Goal: Communication & Community: Ask a question

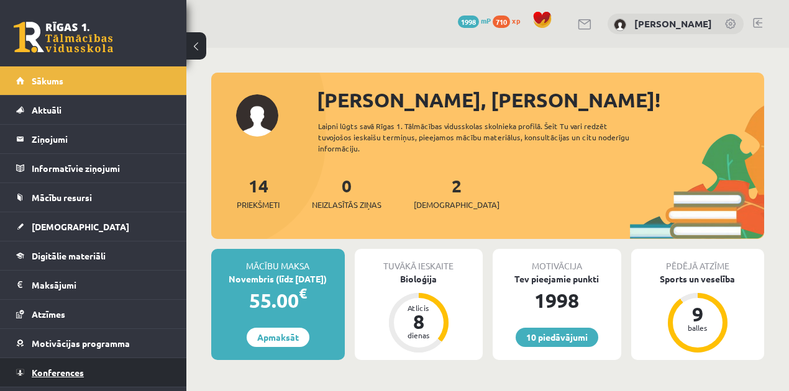
click at [114, 363] on link "Konferences" at bounding box center [93, 372] width 155 height 29
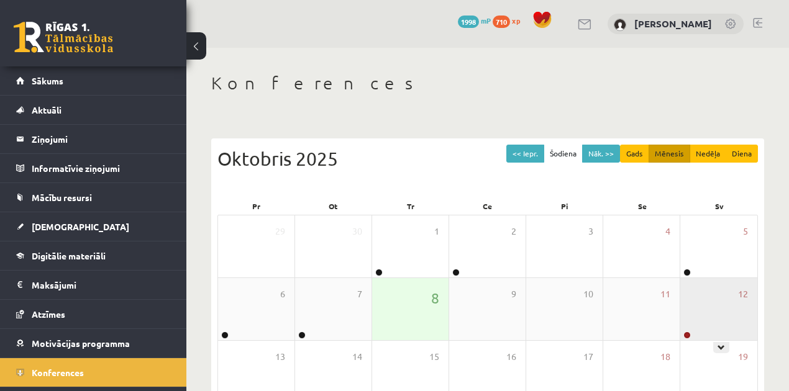
click at [747, 319] on div "12" at bounding box center [718, 309] width 77 height 62
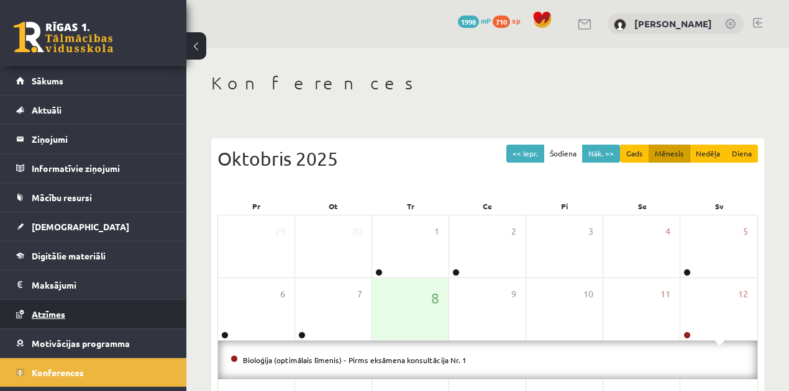
click at [81, 300] on link "Atzīmes" at bounding box center [93, 314] width 155 height 29
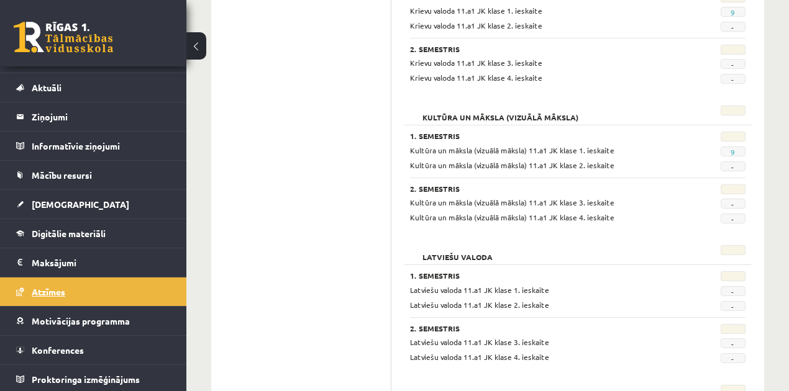
scroll to position [1077, 0]
click at [731, 147] on link "9" at bounding box center [733, 152] width 4 height 10
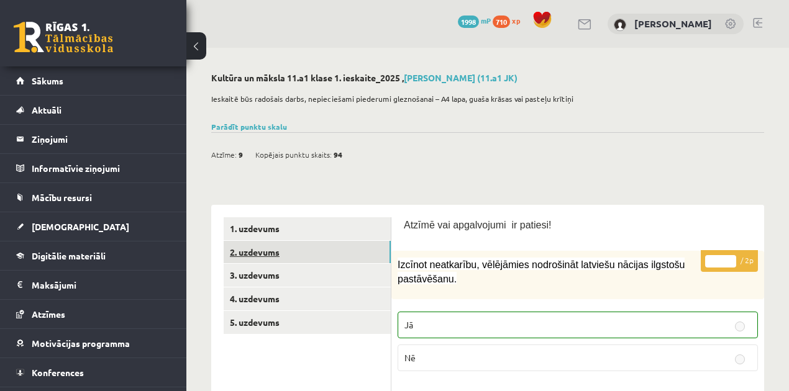
click at [365, 250] on link "2. uzdevums" at bounding box center [307, 252] width 167 height 23
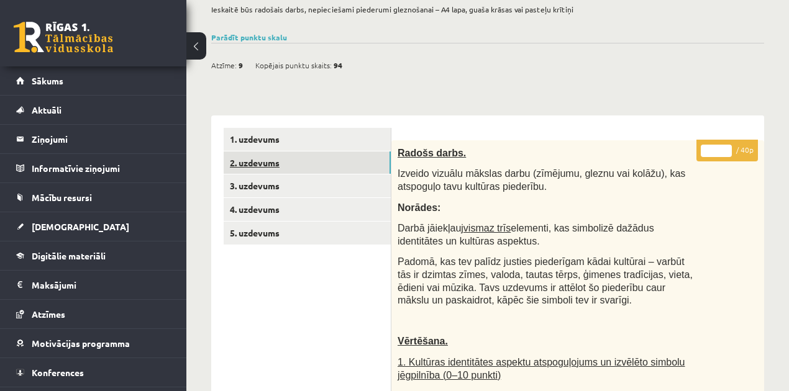
scroll to position [68, 0]
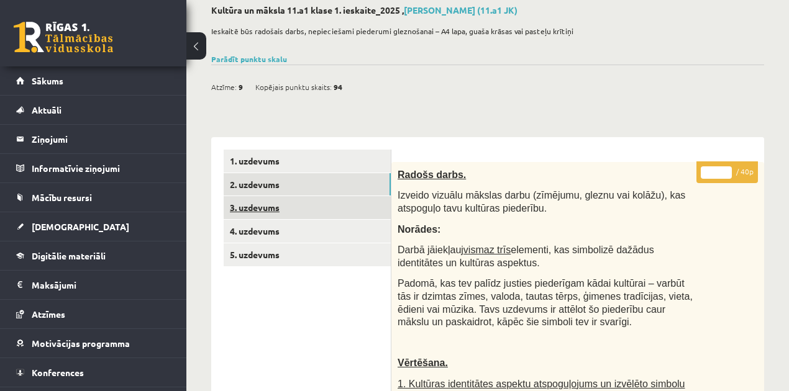
click at [344, 211] on link "3. uzdevums" at bounding box center [307, 207] width 167 height 23
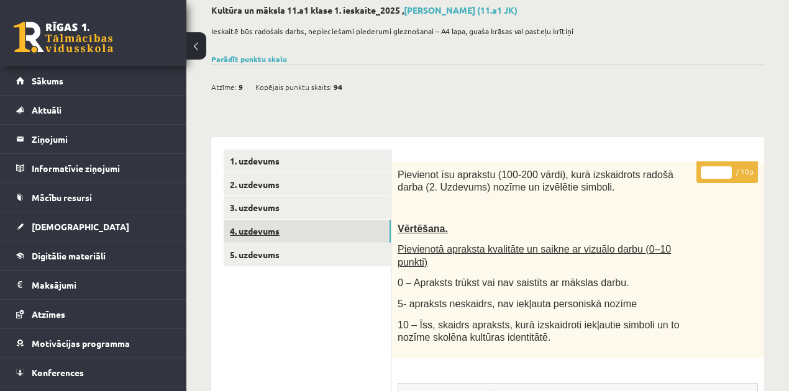
click at [339, 229] on link "4. uzdevums" at bounding box center [307, 231] width 167 height 23
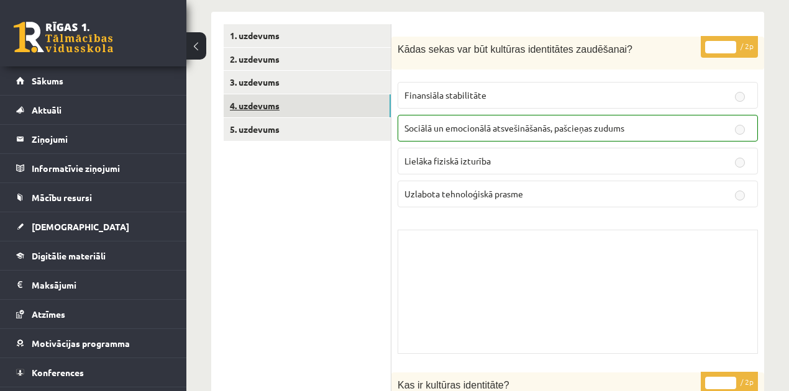
scroll to position [150, 0]
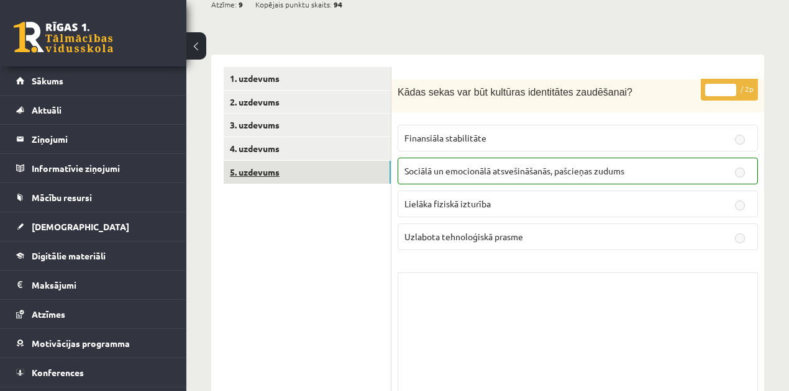
click at [348, 181] on link "5. uzdevums" at bounding box center [307, 172] width 167 height 23
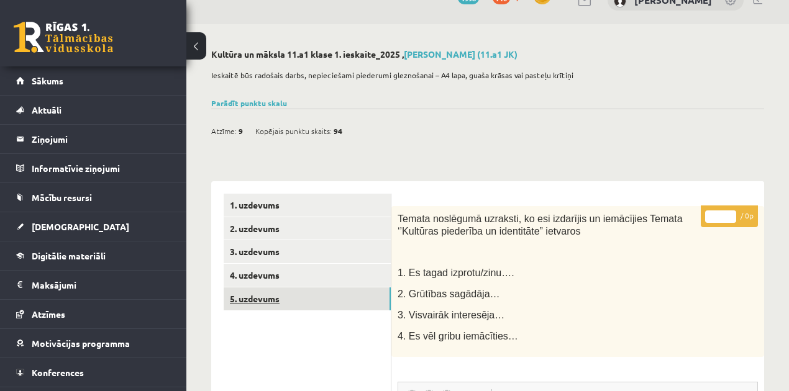
scroll to position [0, 0]
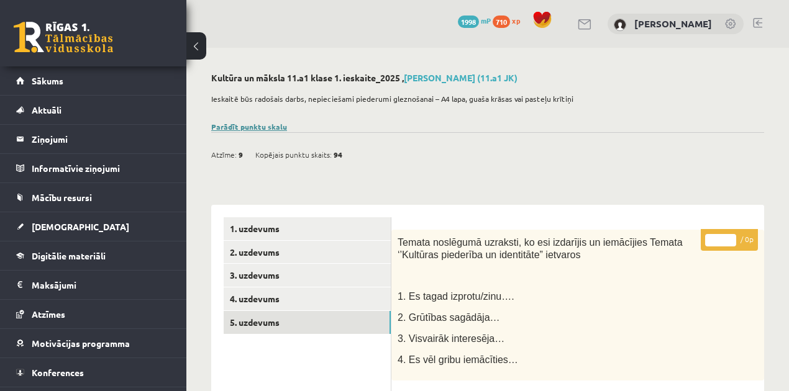
click at [266, 123] on link "Parādīt punktu skalu" at bounding box center [249, 127] width 76 height 10
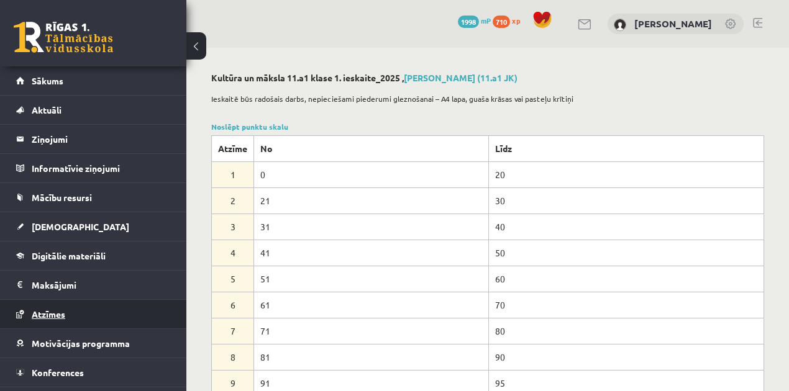
click at [106, 307] on link "Atzīmes" at bounding box center [93, 314] width 155 height 29
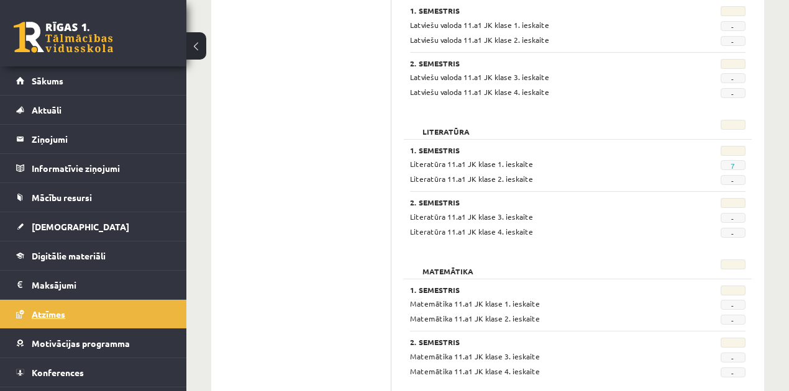
scroll to position [1339, 0]
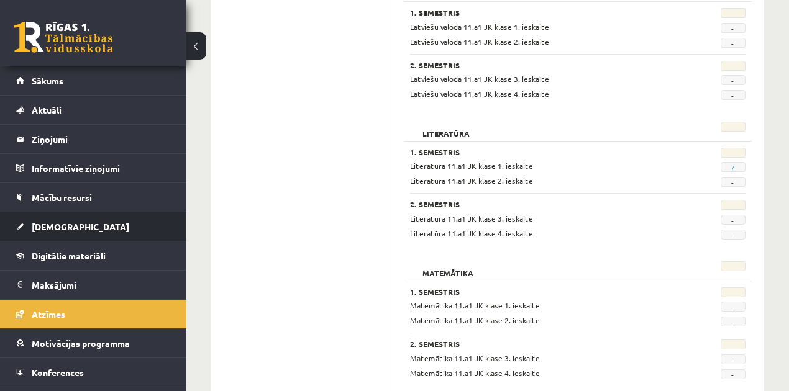
click at [109, 227] on link "[DEMOGRAPHIC_DATA]" at bounding box center [93, 226] width 155 height 29
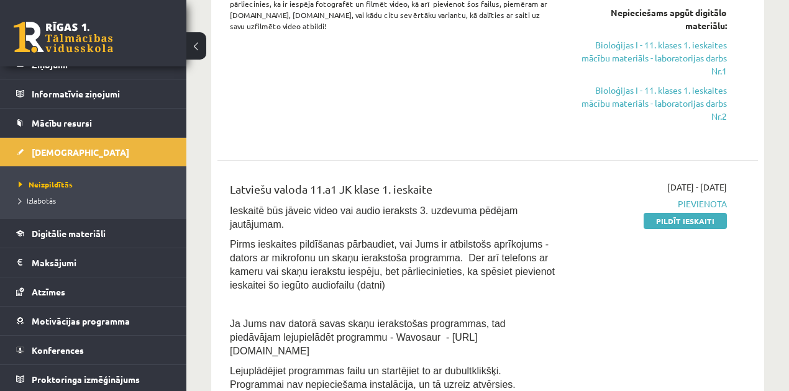
scroll to position [30, 0]
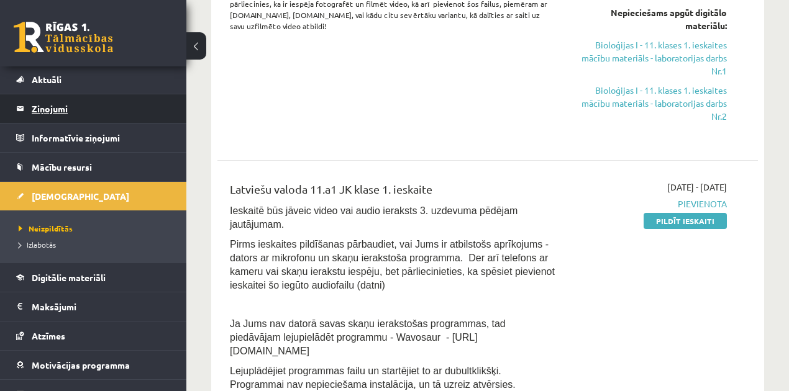
click at [140, 117] on legend "Ziņojumi 0" at bounding box center [101, 108] width 139 height 29
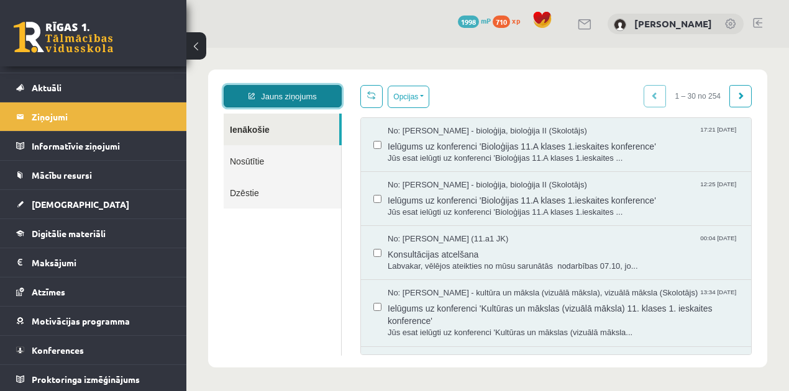
click at [285, 93] on link "Jauns ziņojums" at bounding box center [283, 96] width 118 height 22
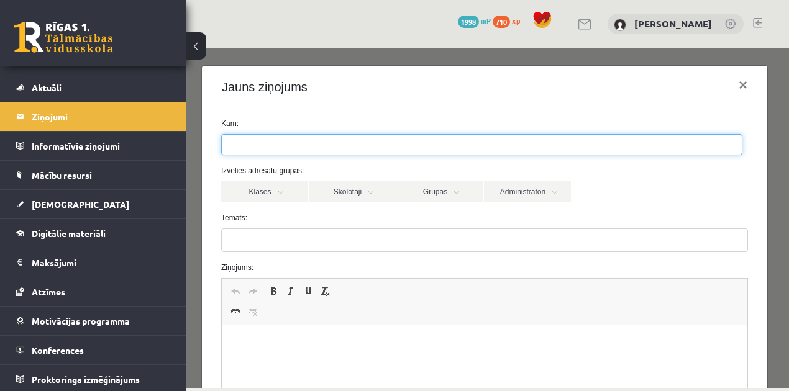
click at [437, 155] on span at bounding box center [481, 144] width 521 height 21
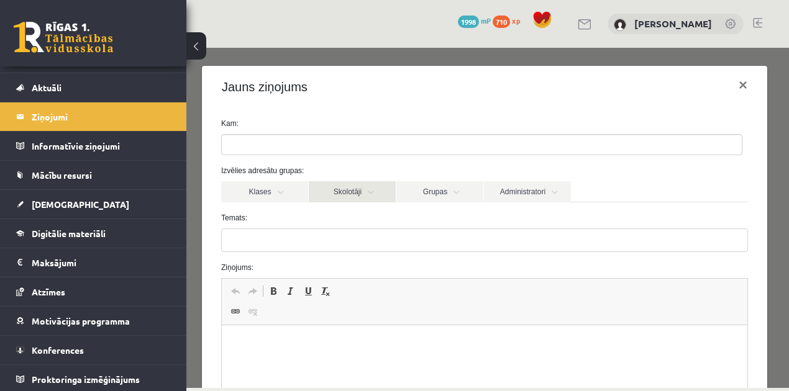
click at [373, 188] on link "Skolotāji" at bounding box center [352, 191] width 87 height 21
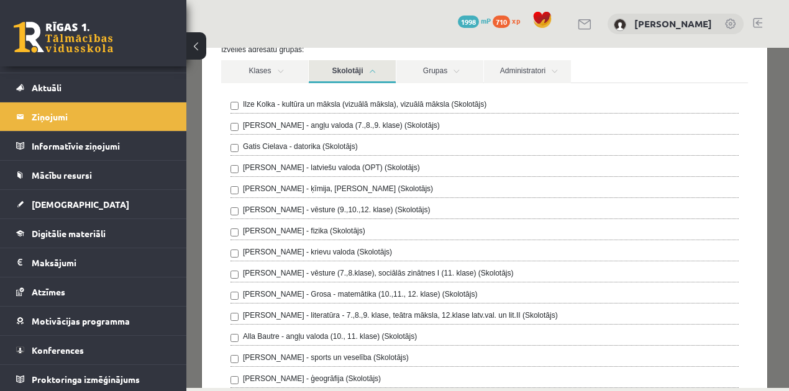
scroll to position [127, 0]
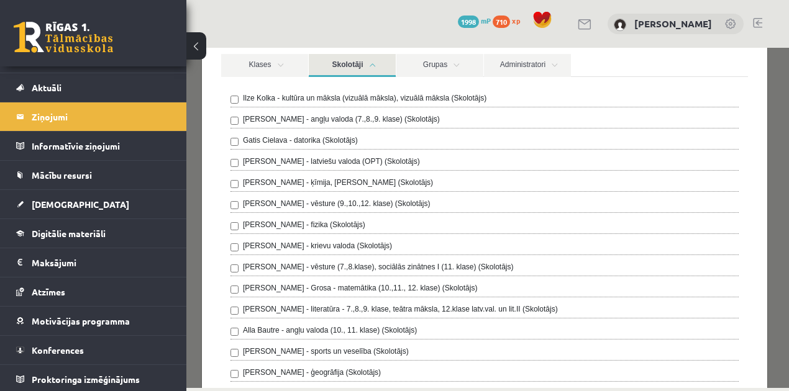
drag, startPoint x: 785, startPoint y: 135, endPoint x: 981, endPoint y: 227, distance: 215.9
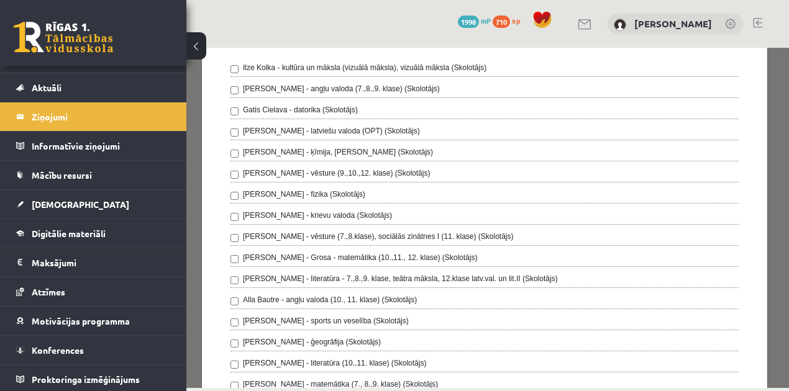
scroll to position [163, 0]
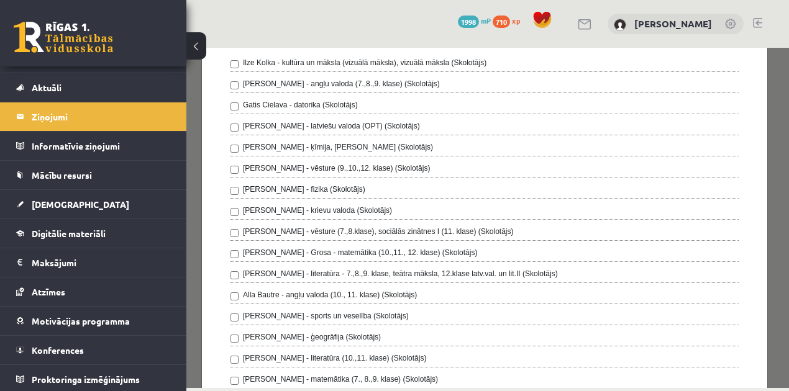
drag, startPoint x: 783, startPoint y: 189, endPoint x: 975, endPoint y: 248, distance: 201.4
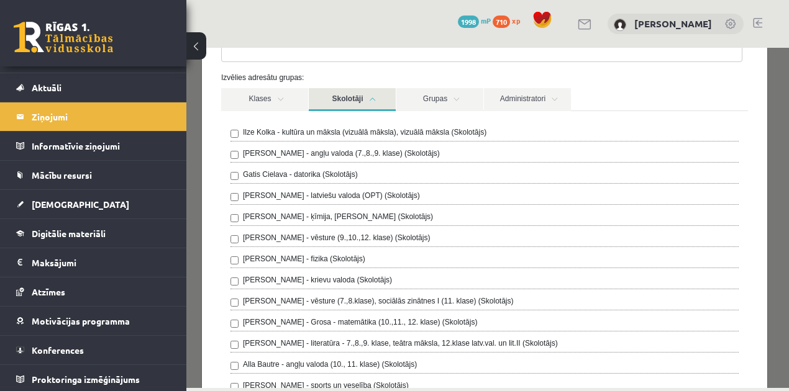
scroll to position [84, 0]
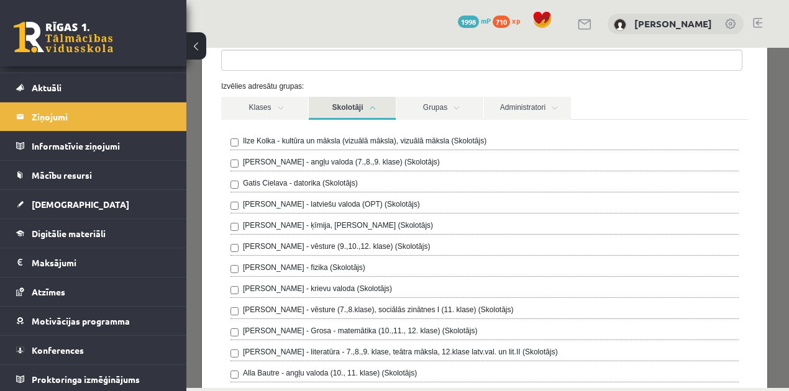
drag, startPoint x: 785, startPoint y: 194, endPoint x: 978, endPoint y: 216, distance: 194.4
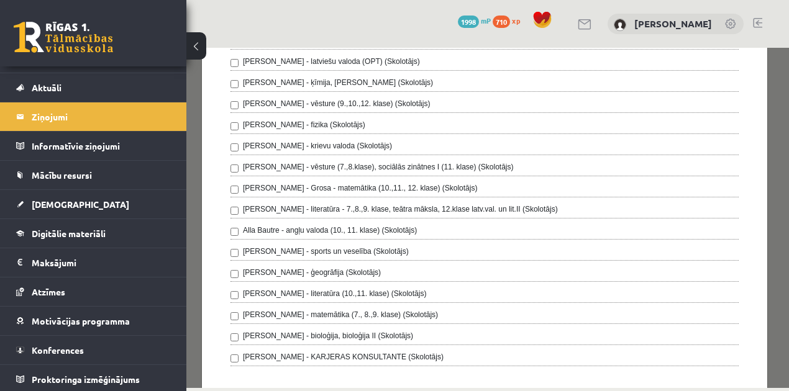
scroll to position [229, 0]
click at [545, 329] on div "[PERSON_NAME] - bioloģija, bioloģija II (Skolotājs)" at bounding box center [484, 336] width 508 height 15
click at [364, 332] on label "[PERSON_NAME] - bioloģija, bioloģija II (Skolotājs)" at bounding box center [328, 334] width 170 height 11
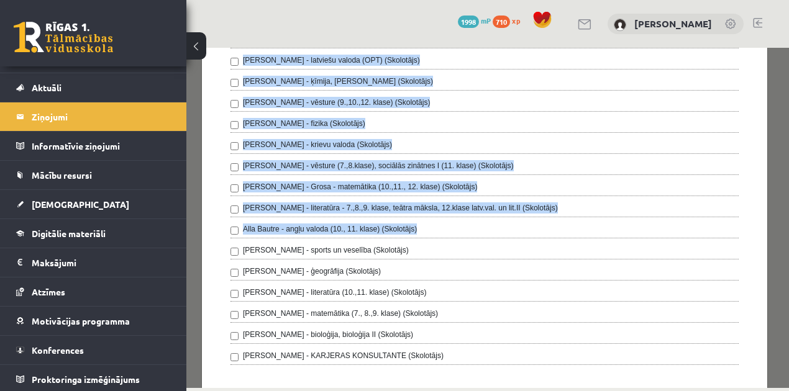
drag, startPoint x: 782, startPoint y: 217, endPoint x: 978, endPoint y: 294, distance: 210.9
click at [788, 247] on html "Jauns ziņojums Ienākošie Nosūtītie Dzēstie ********* ********* ******* Opcijas …" at bounding box center [487, 219] width 603 height 342
click at [768, 168] on div "**********" at bounding box center [487, 218] width 603 height 340
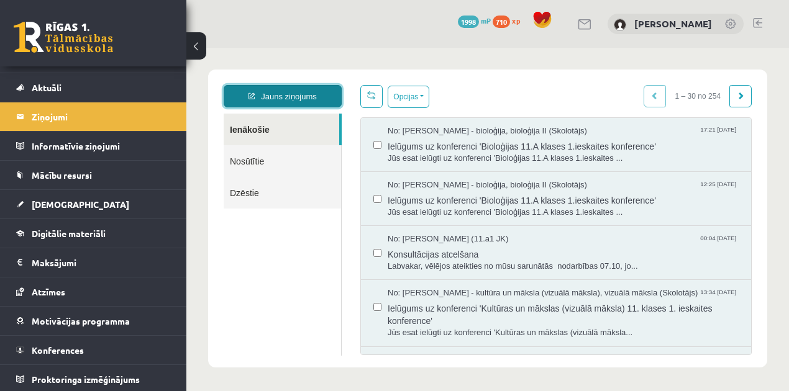
click at [283, 94] on link "Jauns ziņojums" at bounding box center [283, 96] width 118 height 22
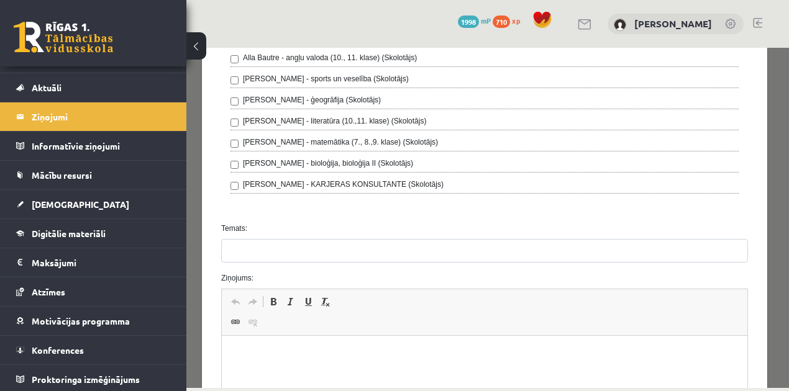
scroll to position [421, 0]
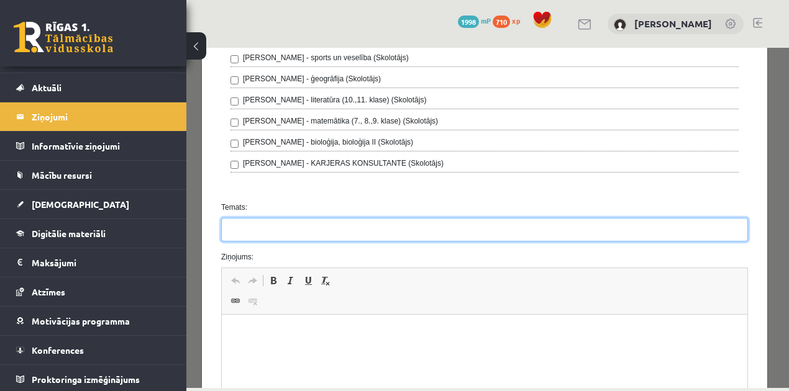
click at [662, 221] on input "Temats:" at bounding box center [484, 230] width 527 height 24
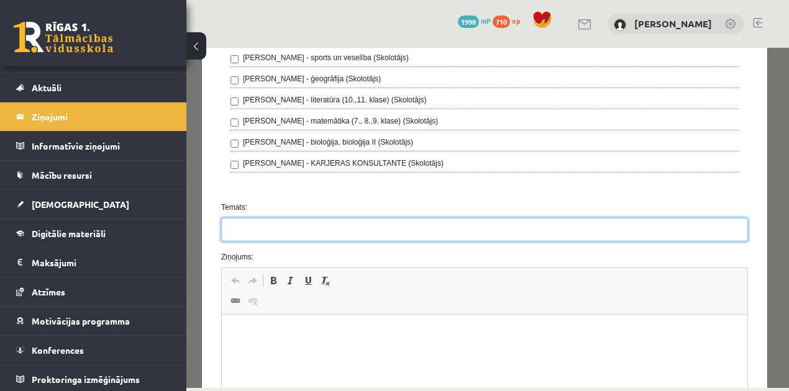
click at [265, 220] on input "Temats:" at bounding box center [484, 230] width 527 height 24
type input "**********"
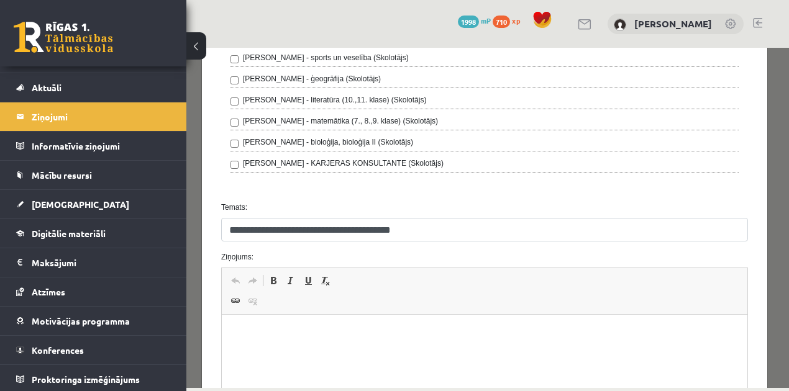
click at [422, 324] on html at bounding box center [485, 334] width 526 height 38
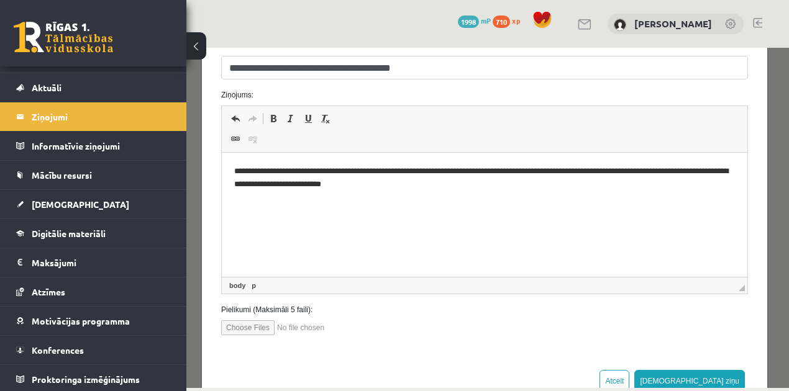
scroll to position [591, 0]
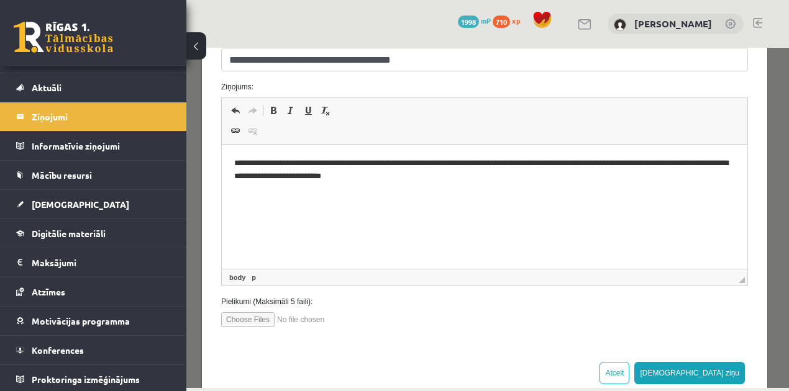
drag, startPoint x: 786, startPoint y: 283, endPoint x: 980, endPoint y: 388, distance: 221.0
click at [709, 371] on button "[DEMOGRAPHIC_DATA] ziņu" at bounding box center [689, 373] width 111 height 22
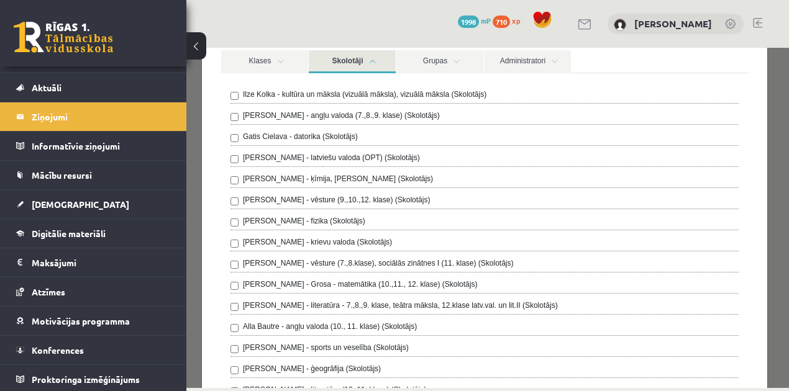
scroll to position [126, 0]
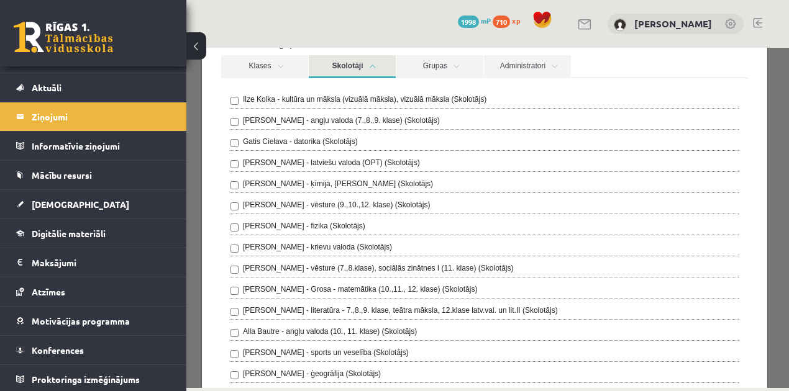
drag, startPoint x: 786, startPoint y: 294, endPoint x: 981, endPoint y: 182, distance: 224.8
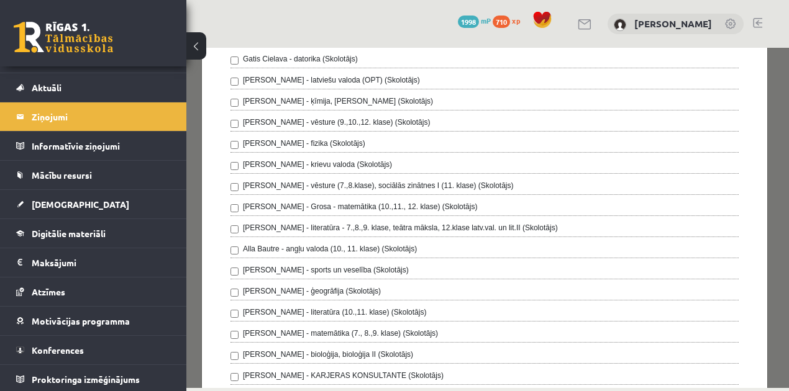
scroll to position [258, 0]
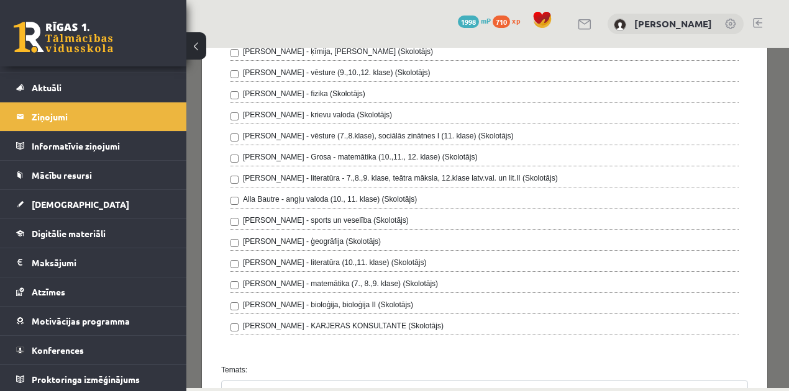
drag, startPoint x: 783, startPoint y: 186, endPoint x: 981, endPoint y: 298, distance: 226.7
click at [558, 299] on div "[PERSON_NAME] - bioloģija, bioloģija II (Skolotājs)" at bounding box center [484, 306] width 508 height 15
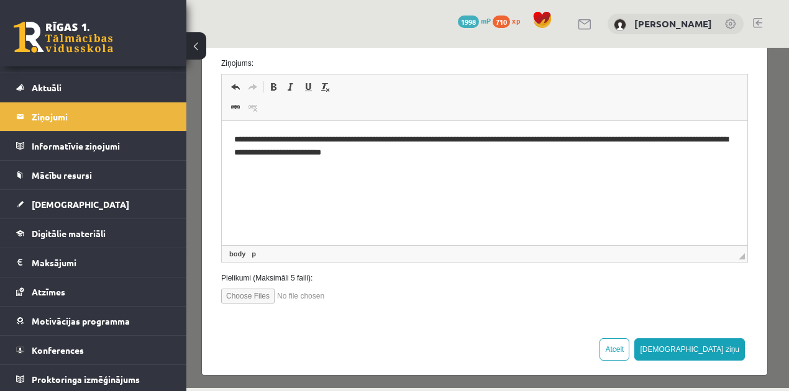
drag, startPoint x: 784, startPoint y: 235, endPoint x: 913, endPoint y: 436, distance: 238.3
click at [716, 339] on button "[DEMOGRAPHIC_DATA] ziņu" at bounding box center [689, 350] width 111 height 22
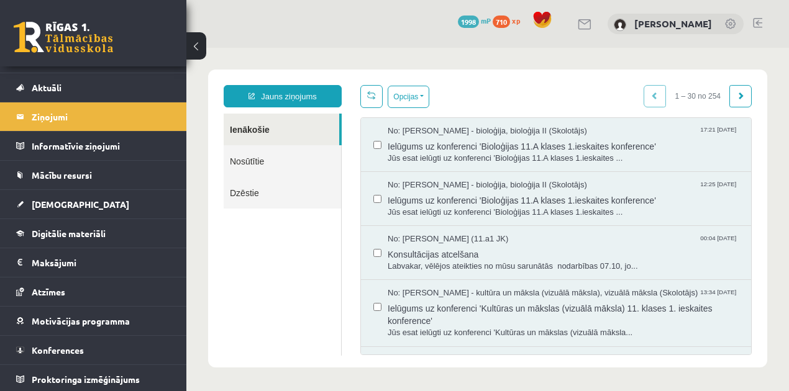
scroll to position [0, 0]
click at [70, 199] on link "[DEMOGRAPHIC_DATA]" at bounding box center [93, 204] width 155 height 29
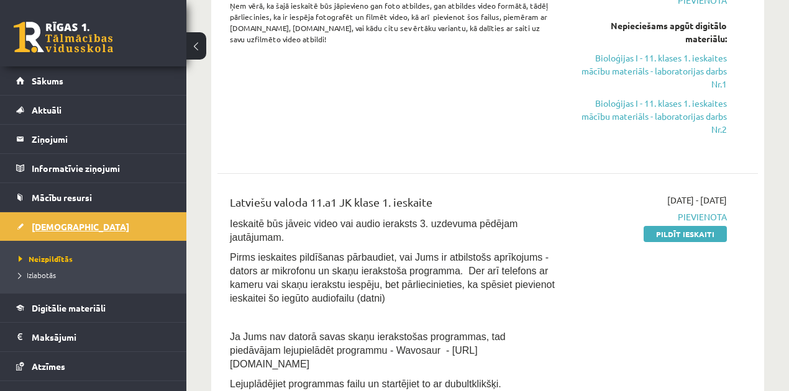
scroll to position [365, 0]
